Goal: Find specific page/section: Find specific page/section

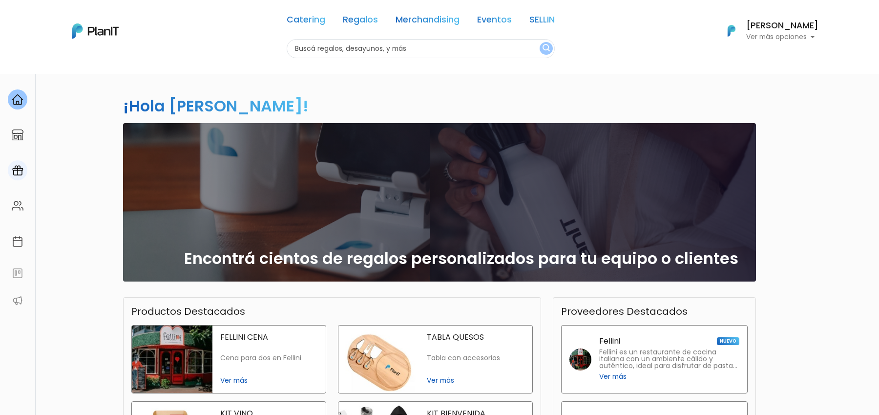
click at [25, 164] on link at bounding box center [17, 170] width 35 height 28
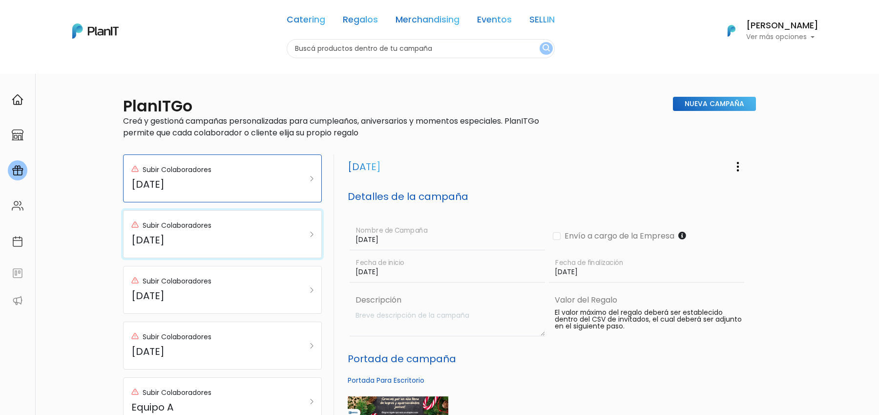
click at [272, 237] on h5 "Día del niño" at bounding box center [208, 240] width 155 height 12
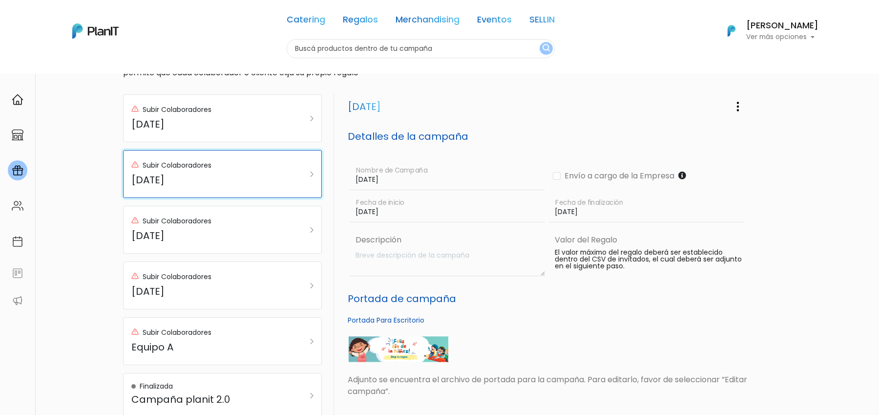
scroll to position [45, 0]
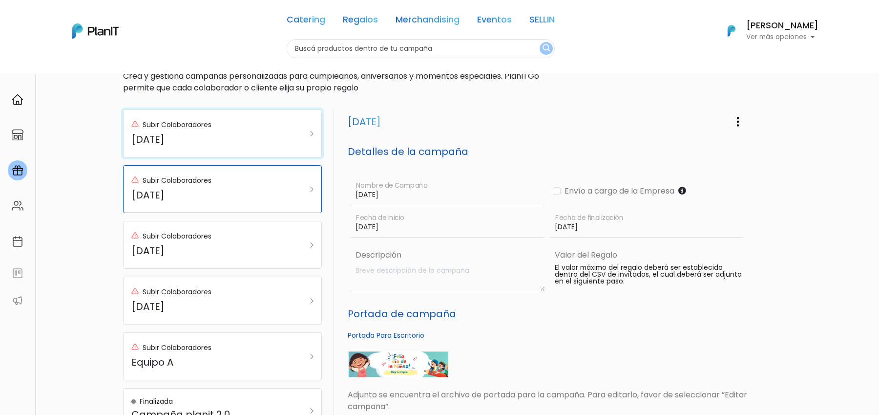
click at [256, 123] on div "Subir Colaboradores" at bounding box center [208, 125] width 155 height 14
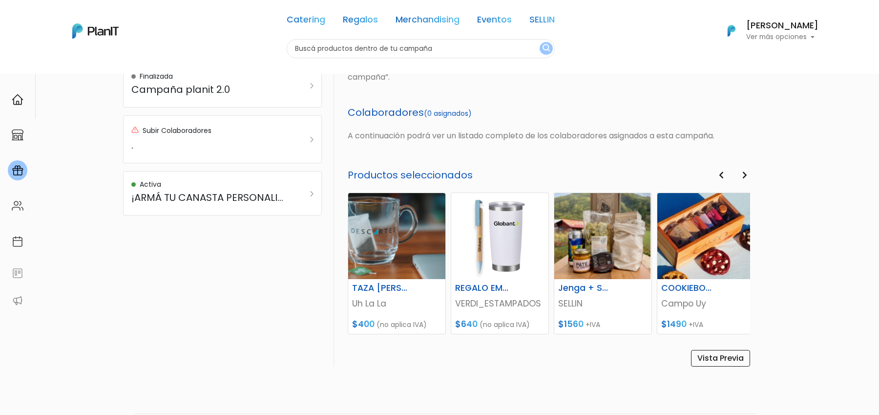
scroll to position [402, 0]
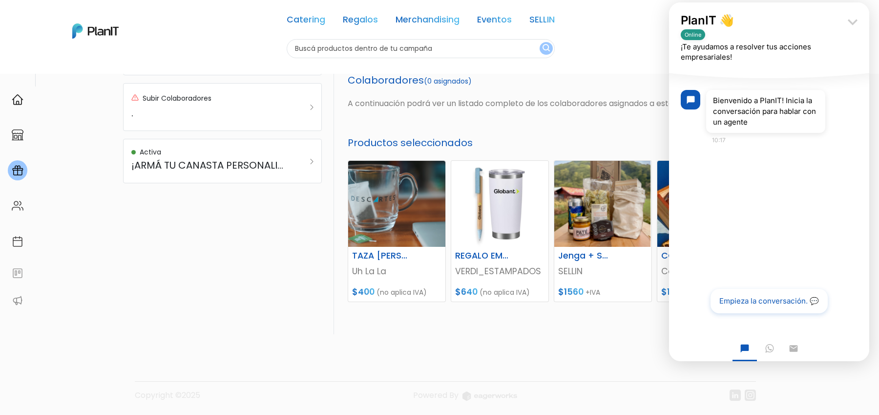
click at [854, 15] on icon "keyboard_arrow_down" at bounding box center [853, 22] width 20 height 20
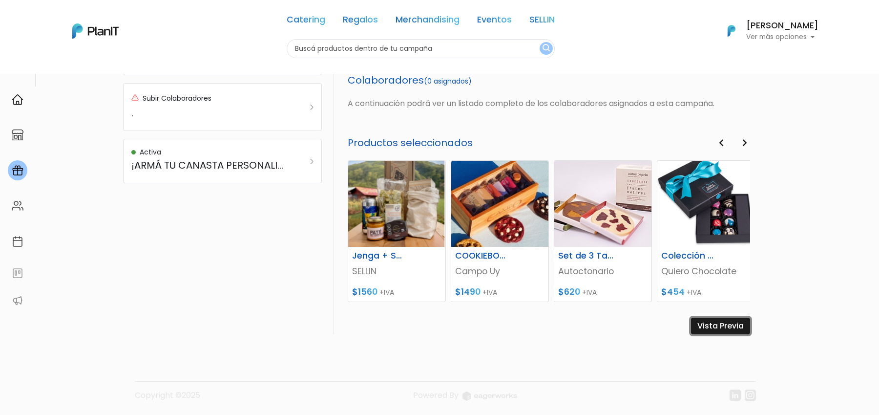
click at [723, 322] on link "Vista Previa" at bounding box center [720, 325] width 59 height 17
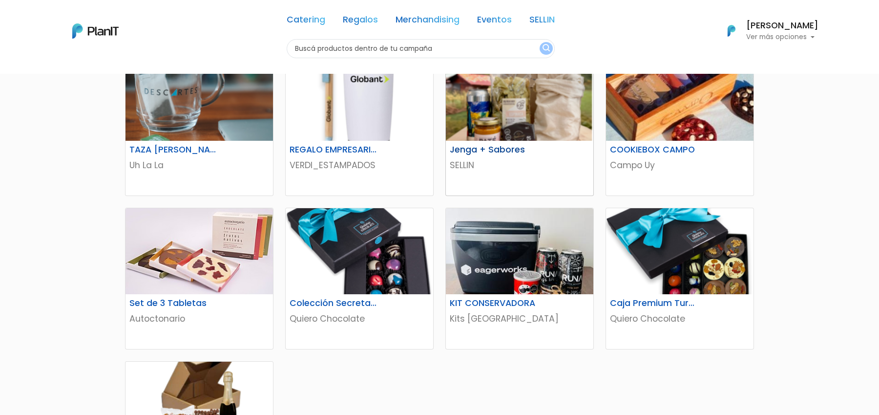
scroll to position [191, 0]
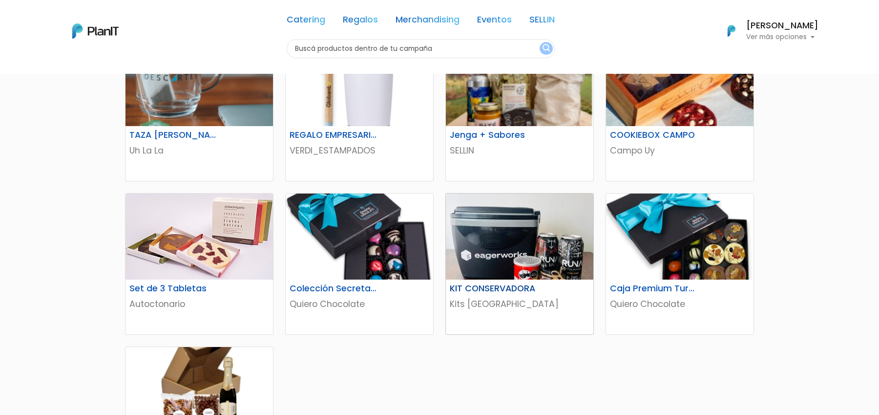
click at [575, 243] on img at bounding box center [519, 236] width 147 height 86
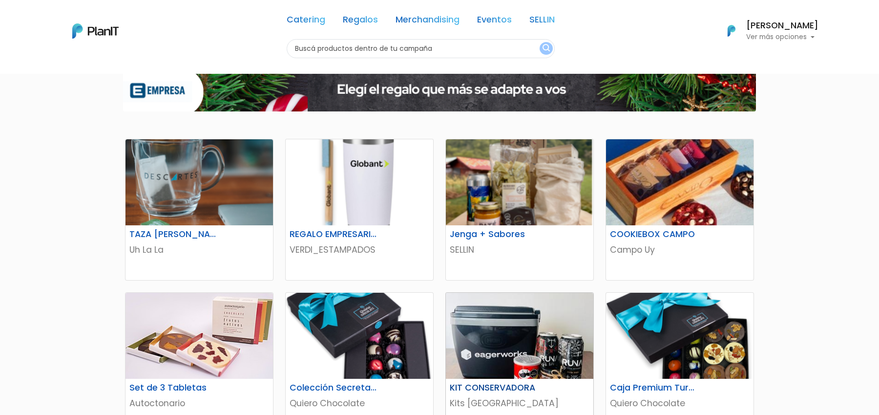
scroll to position [0, 0]
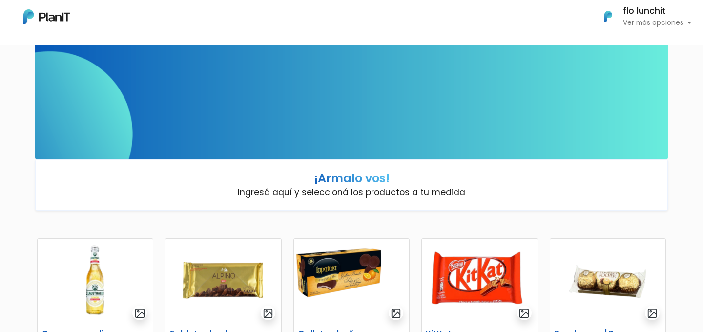
scroll to position [45, 0]
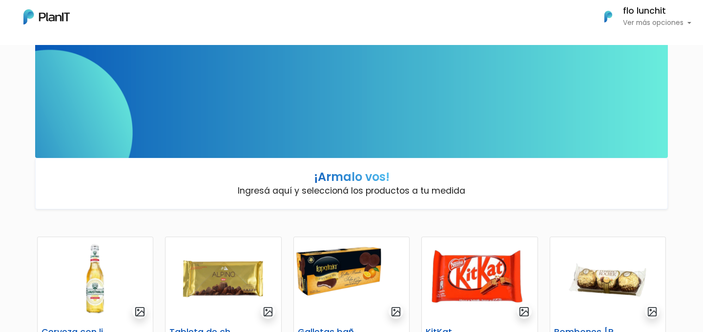
drag, startPoint x: 339, startPoint y: 249, endPoint x: 21, endPoint y: 0, distance: 404.0
